Goal: Task Accomplishment & Management: Use online tool/utility

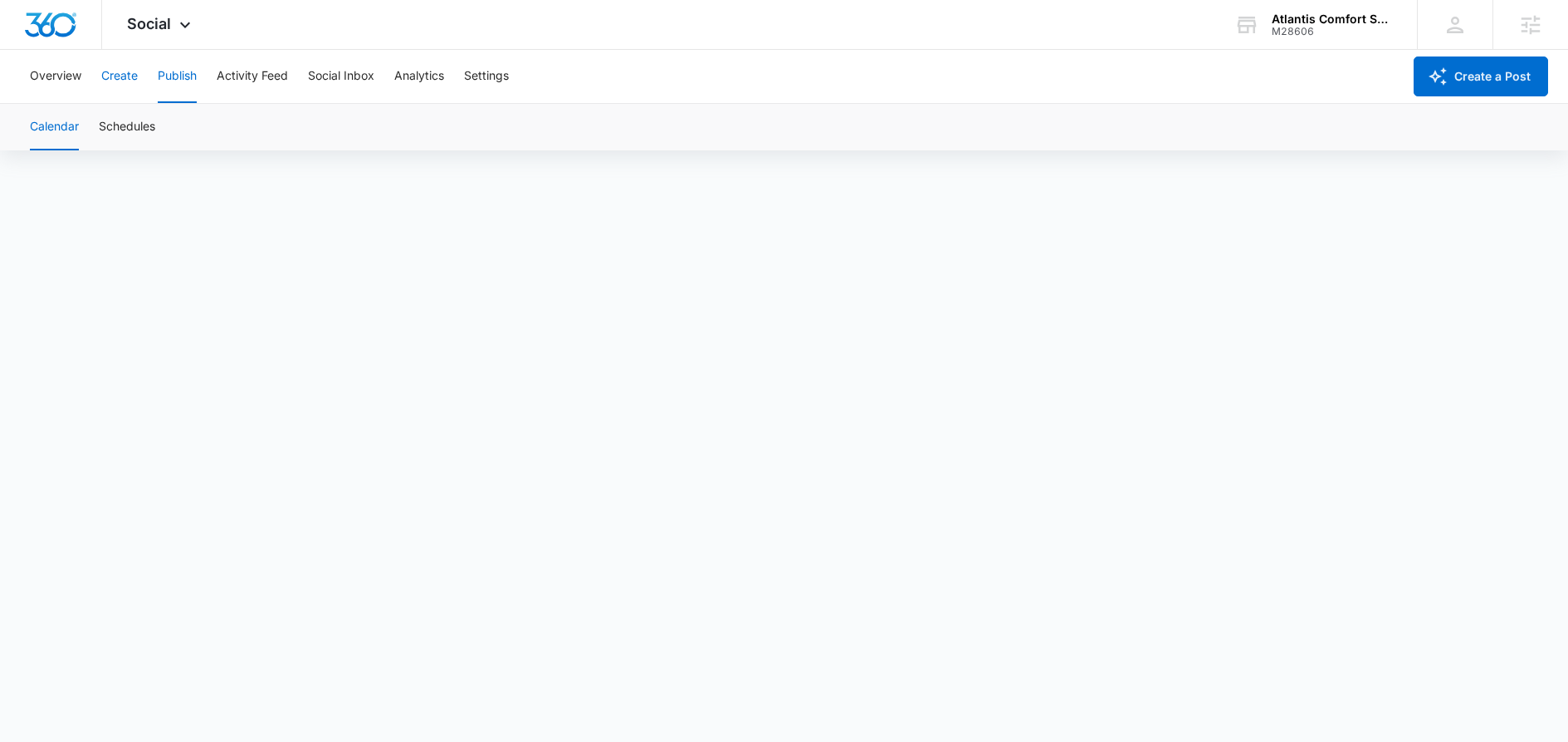
click at [116, 82] on button "Create" at bounding box center [119, 77] width 36 height 53
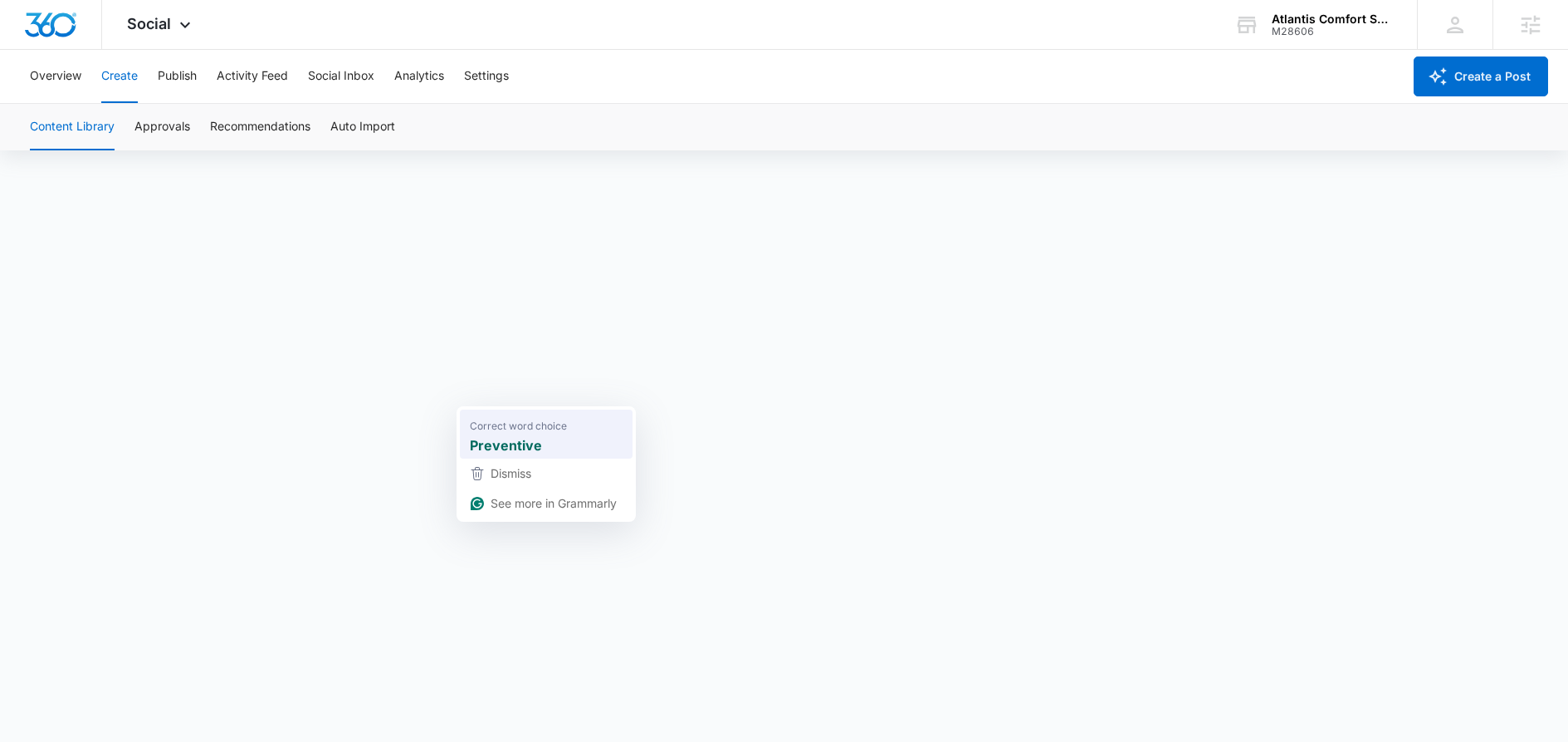
click at [542, 439] on div "Preventive" at bounding box center [546, 445] width 160 height 27
click at [180, 81] on button "Publish" at bounding box center [178, 77] width 39 height 53
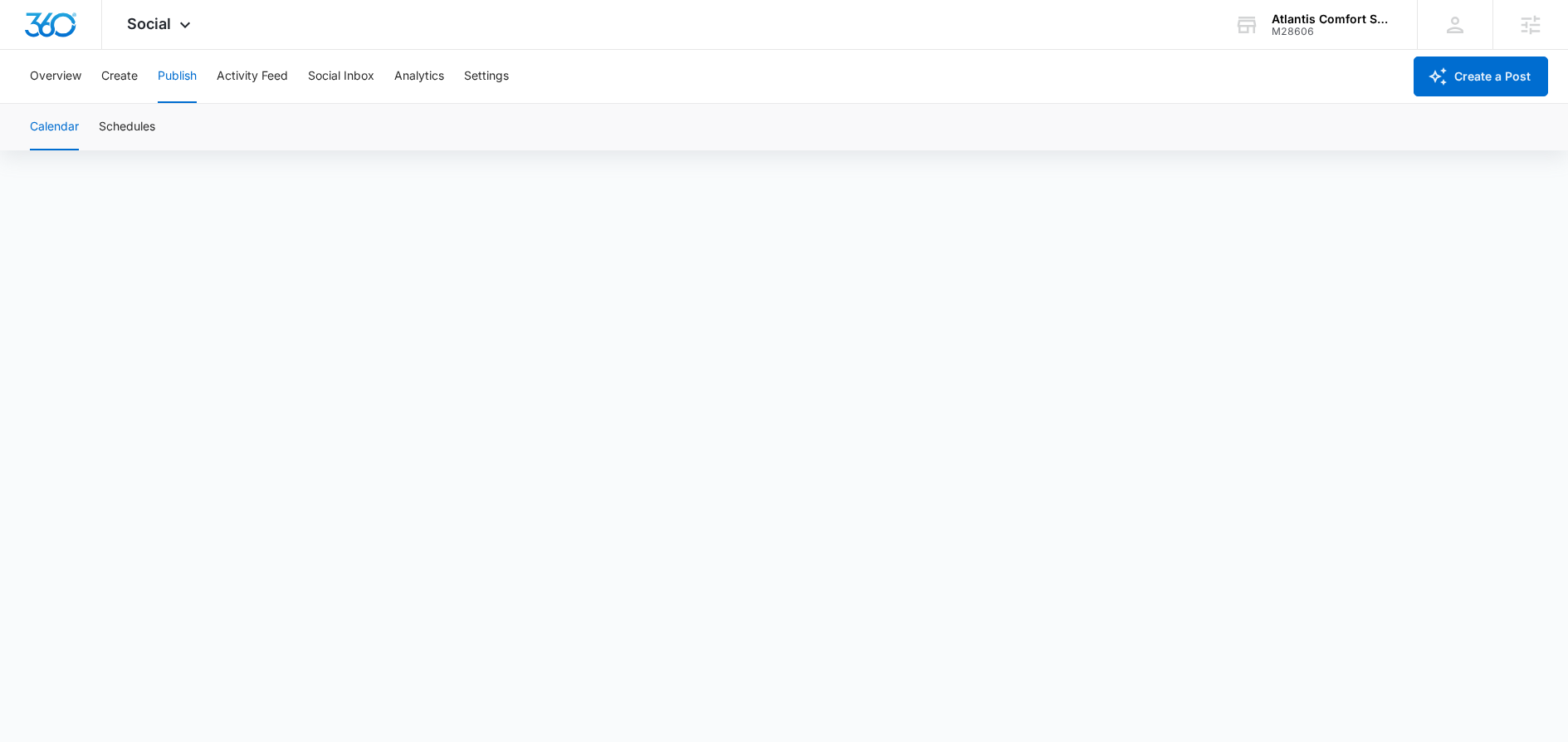
click at [174, 71] on button "Publish" at bounding box center [178, 77] width 39 height 53
click at [110, 128] on button "Schedules" at bounding box center [126, 126] width 56 height 46
click at [121, 76] on button "Create" at bounding box center [119, 77] width 36 height 53
click at [164, 125] on button "Approvals" at bounding box center [162, 126] width 55 height 46
click at [77, 125] on button "Content Library" at bounding box center [72, 126] width 85 height 46
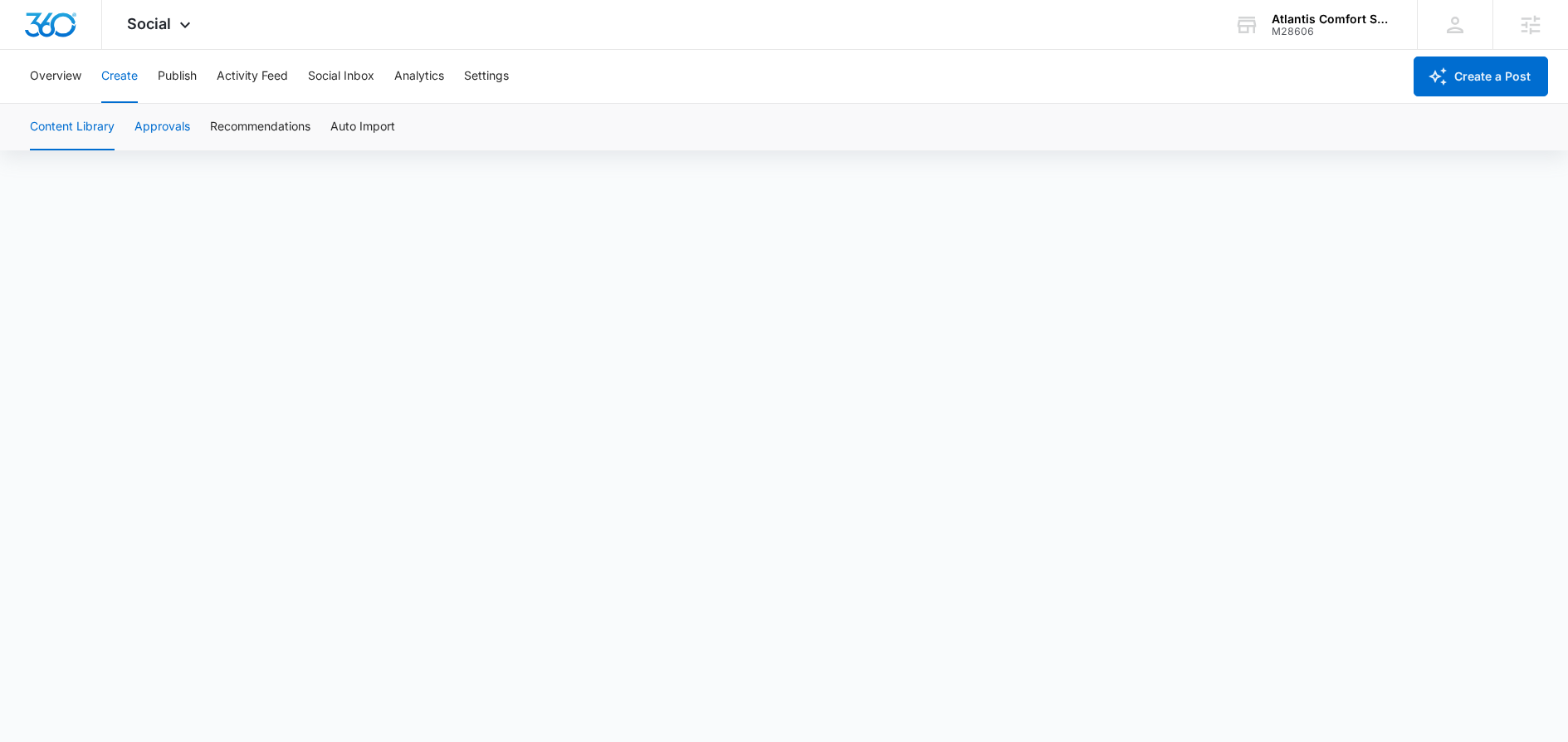
click at [169, 126] on button "Approvals" at bounding box center [162, 126] width 55 height 46
click at [182, 26] on icon at bounding box center [185, 29] width 20 height 20
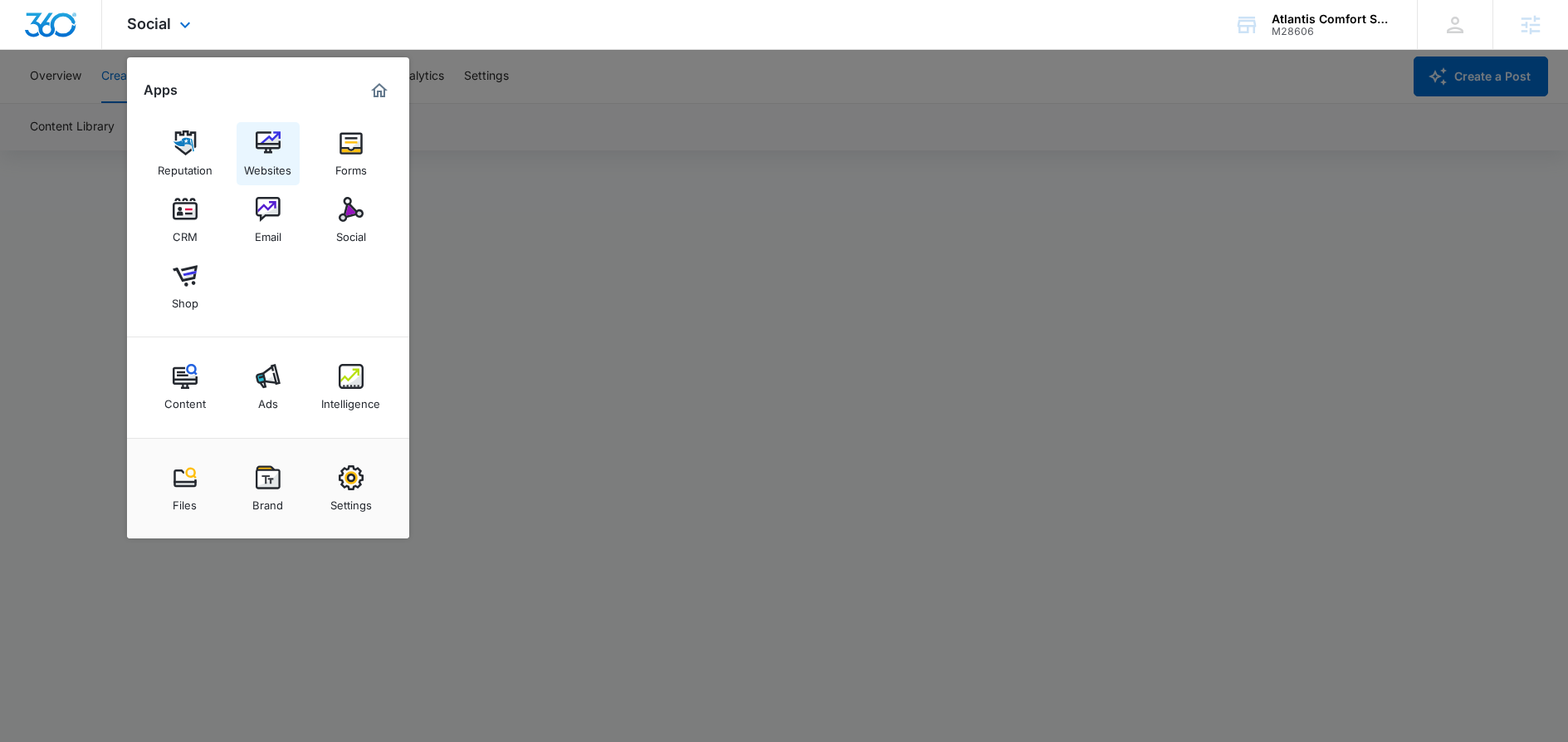
click at [265, 154] on img at bounding box center [267, 142] width 25 height 25
